Goal: Transaction & Acquisition: Book appointment/travel/reservation

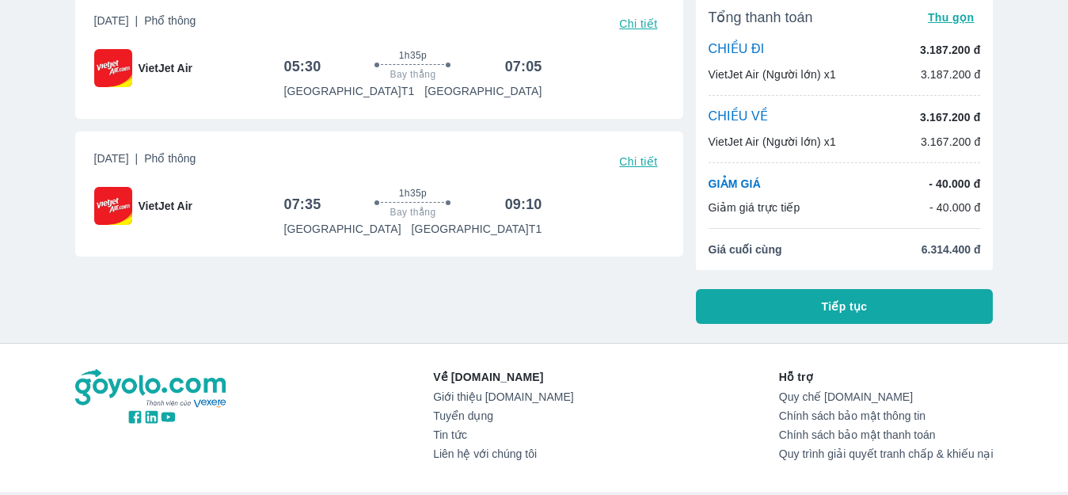
scroll to position [79, 0]
